Goal: Task Accomplishment & Management: Manage account settings

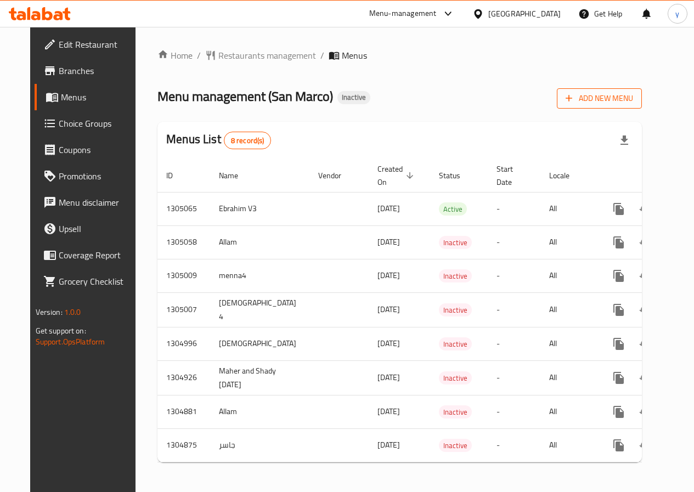
click at [617, 93] on span "Add New Menu" at bounding box center [599, 99] width 67 height 14
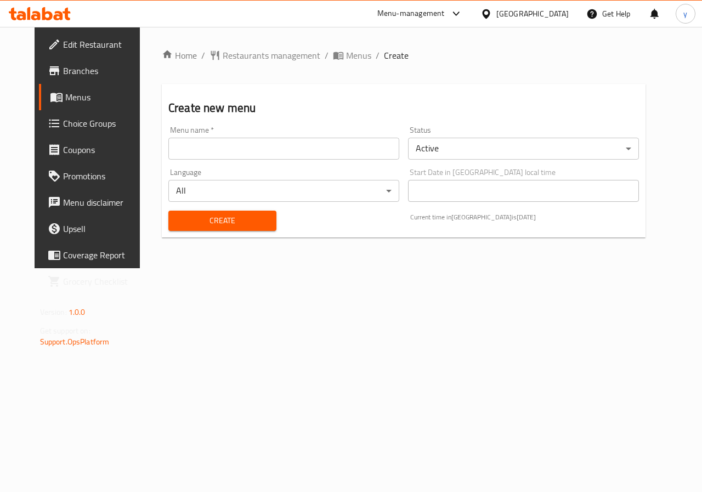
click at [260, 149] on input "text" at bounding box center [283, 149] width 231 height 22
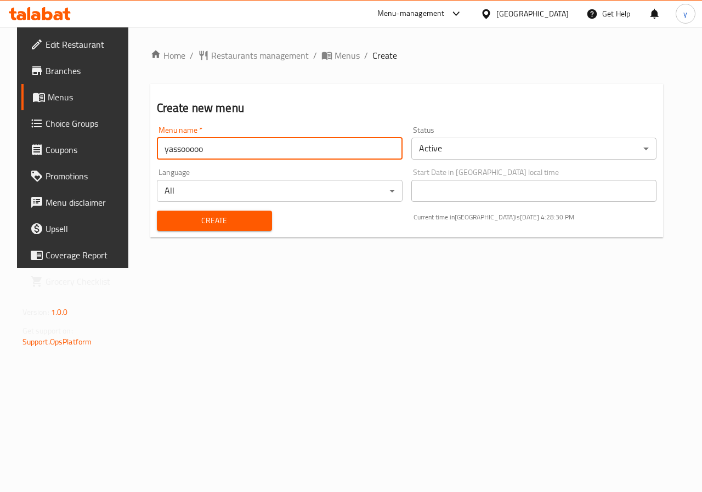
type input "yassooooo"
click at [220, 219] on span "Create" at bounding box center [215, 221] width 98 height 14
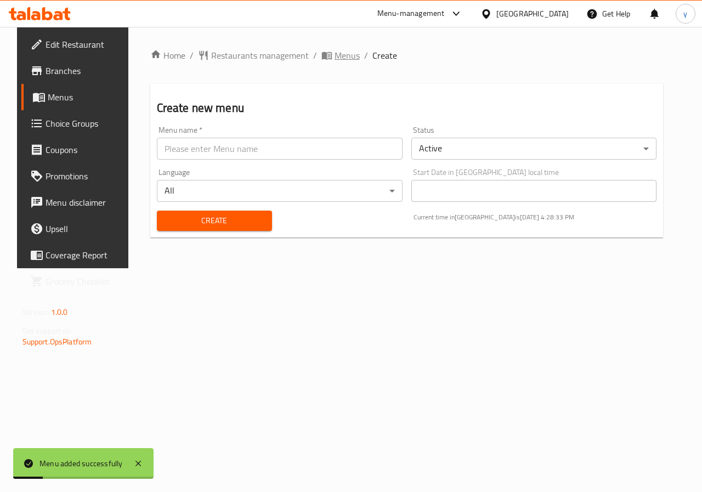
click at [335, 58] on span "Menus" at bounding box center [347, 55] width 25 height 13
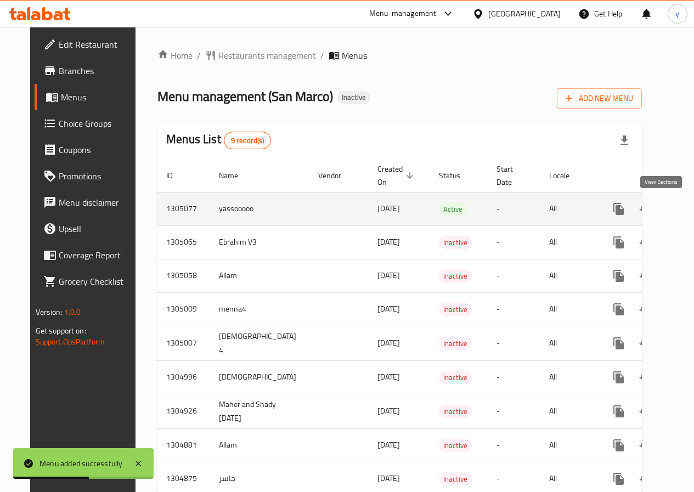
click at [691, 214] on icon "enhanced table" at bounding box center [697, 208] width 13 height 13
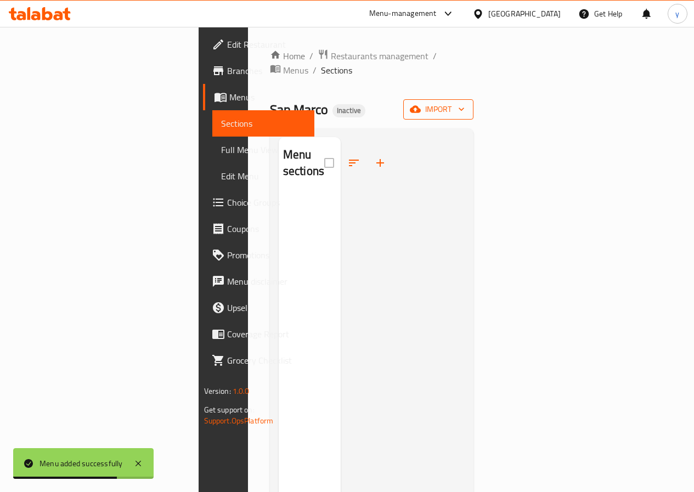
click at [465, 103] on span "import" at bounding box center [438, 110] width 53 height 14
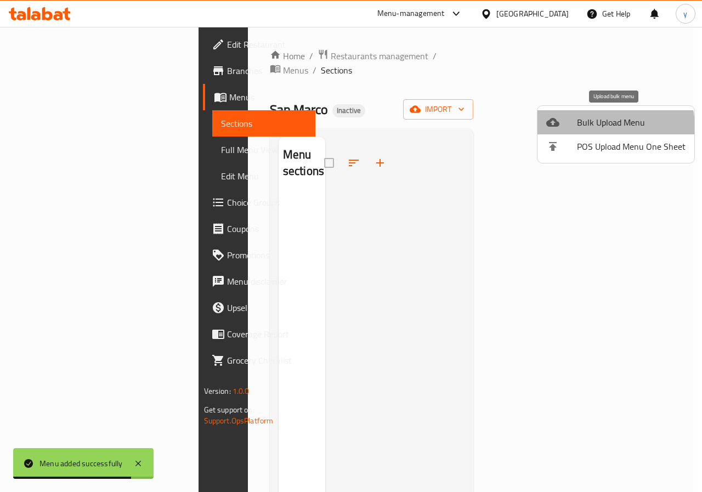
click at [599, 127] on span "Bulk Upload Menu" at bounding box center [631, 122] width 109 height 13
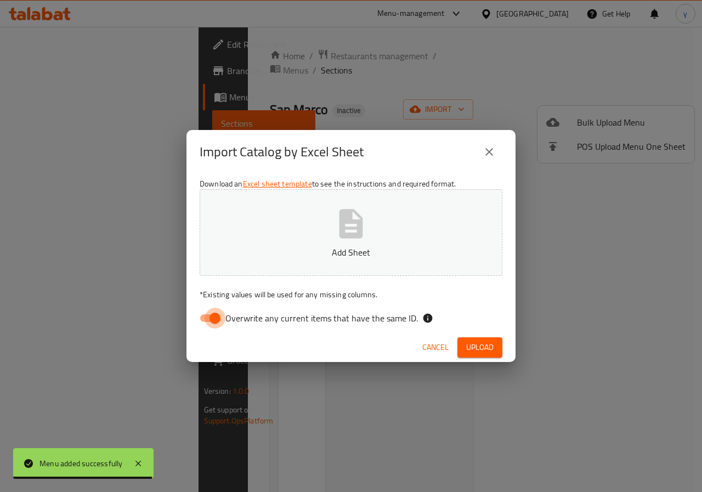
click at [201, 320] on input "Overwrite any current items that have the same ID." at bounding box center [215, 318] width 63 height 21
checkbox input "false"
click at [358, 230] on icon "button" at bounding box center [352, 223] width 24 height 29
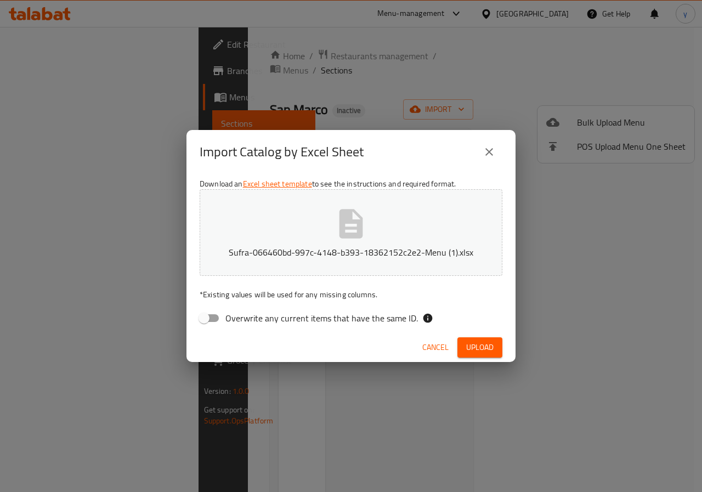
click at [471, 348] on span "Upload" at bounding box center [479, 348] width 27 height 14
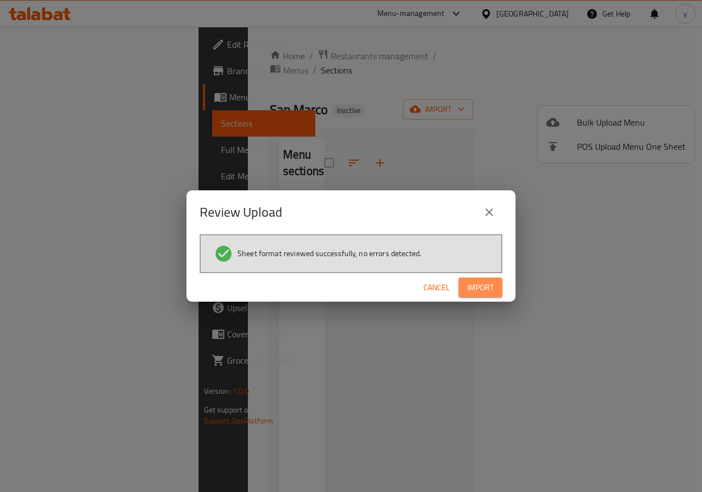
click at [485, 287] on span "Import" at bounding box center [480, 288] width 26 height 14
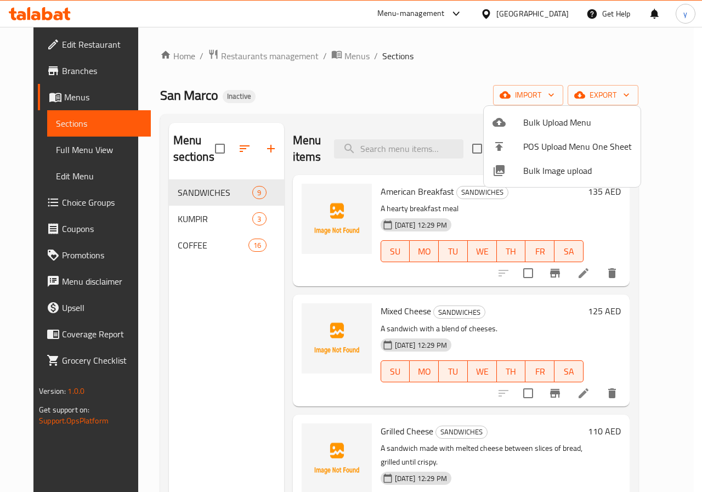
click at [447, 96] on div at bounding box center [351, 246] width 702 height 492
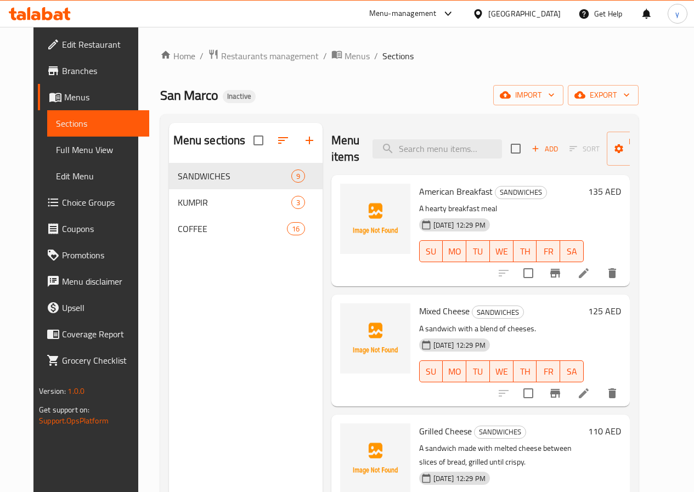
click at [76, 159] on link "Full Menu View" at bounding box center [98, 150] width 102 height 26
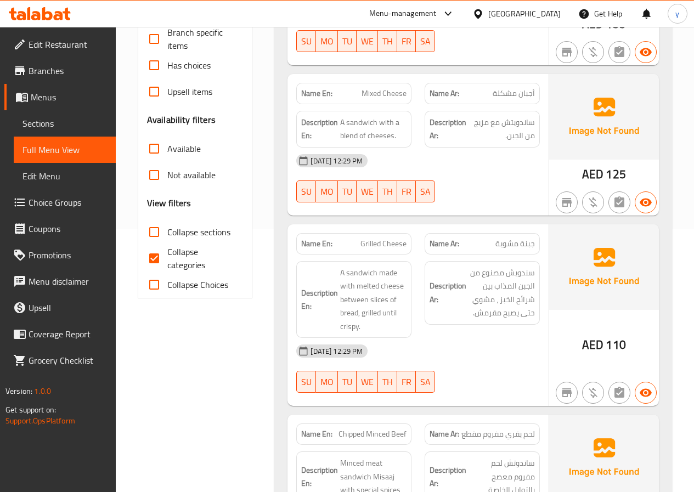
scroll to position [165, 0]
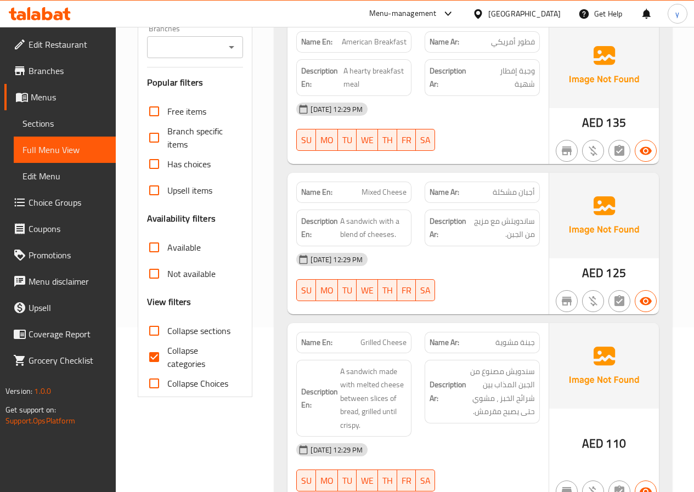
click at [161, 353] on input "Collapse categories" at bounding box center [154, 357] width 26 height 26
click at [160, 365] on input "Collapse categories" at bounding box center [154, 357] width 26 height 26
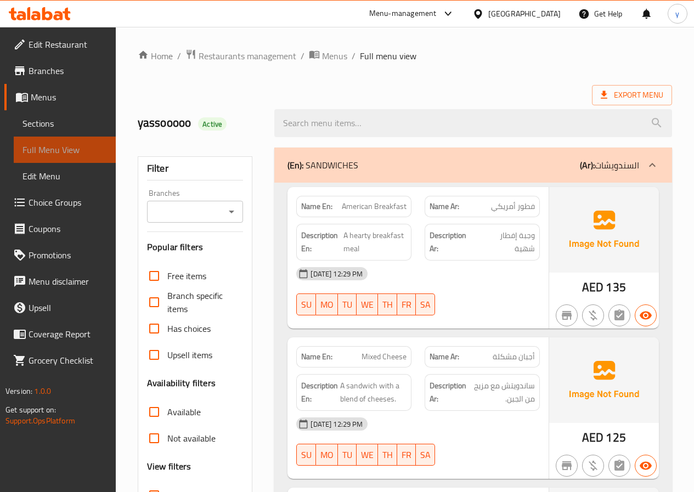
click at [57, 155] on span "Full Menu View" at bounding box center [64, 149] width 84 height 13
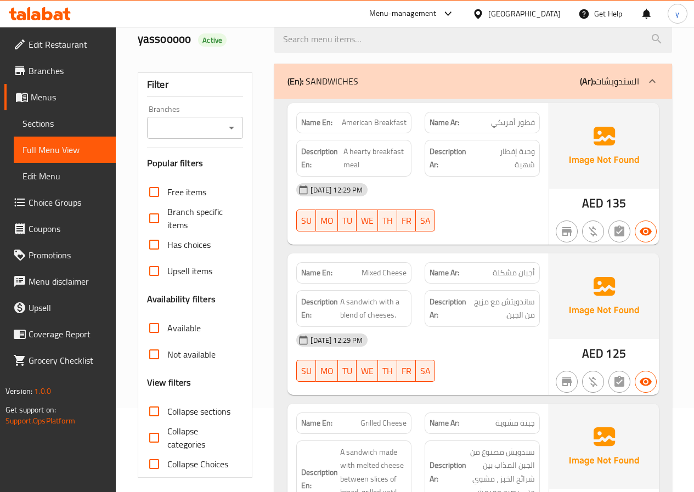
scroll to position [274, 0]
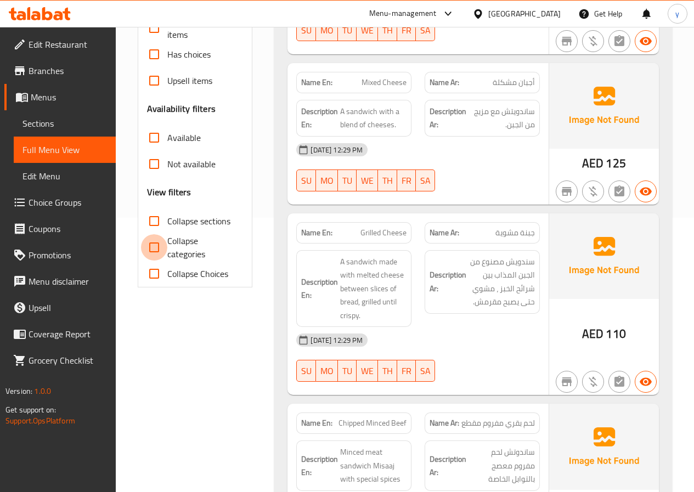
click at [154, 241] on input "Collapse categories" at bounding box center [154, 247] width 26 height 26
checkbox input "true"
click at [153, 218] on input "Collapse sections" at bounding box center [154, 221] width 26 height 26
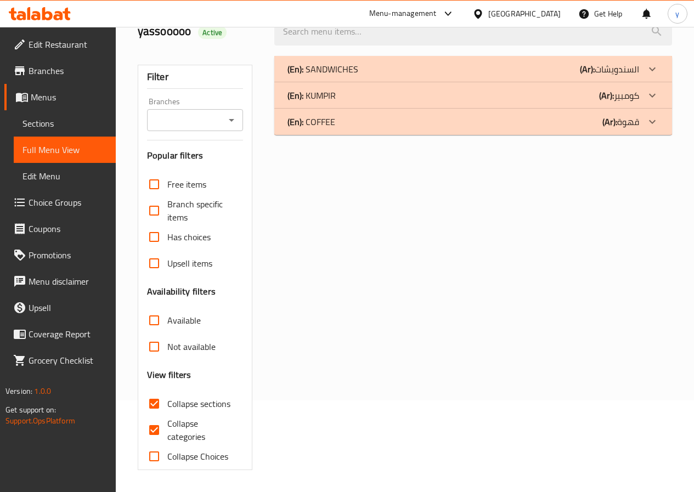
scroll to position [92, 0]
click at [157, 410] on input "Collapse sections" at bounding box center [154, 404] width 26 height 26
checkbox input "false"
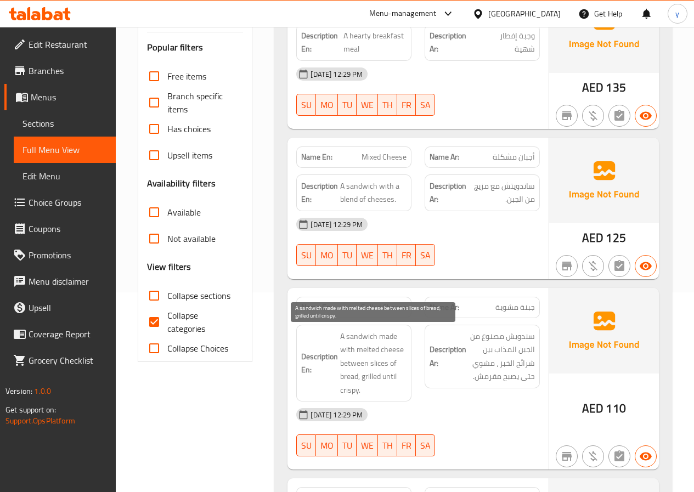
scroll to position [219, 0]
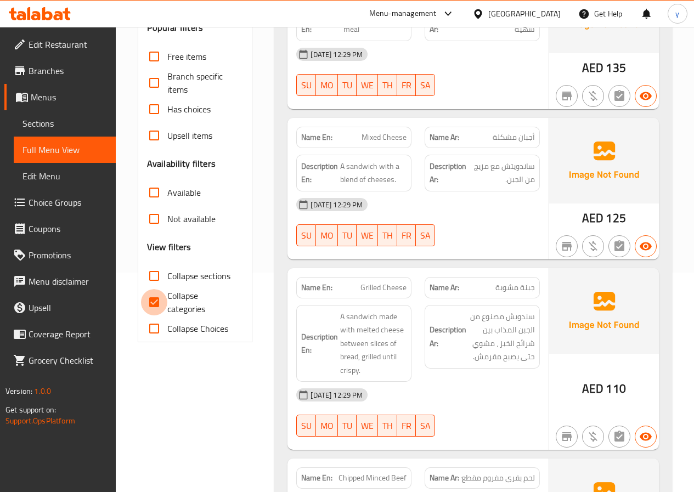
click at [162, 307] on input "Collapse categories" at bounding box center [154, 302] width 26 height 26
checkbox input "false"
click at [168, 329] on span "Collapse Choices" at bounding box center [197, 328] width 61 height 13
click at [167, 329] on input "Collapse Choices" at bounding box center [154, 328] width 26 height 26
checkbox input "true"
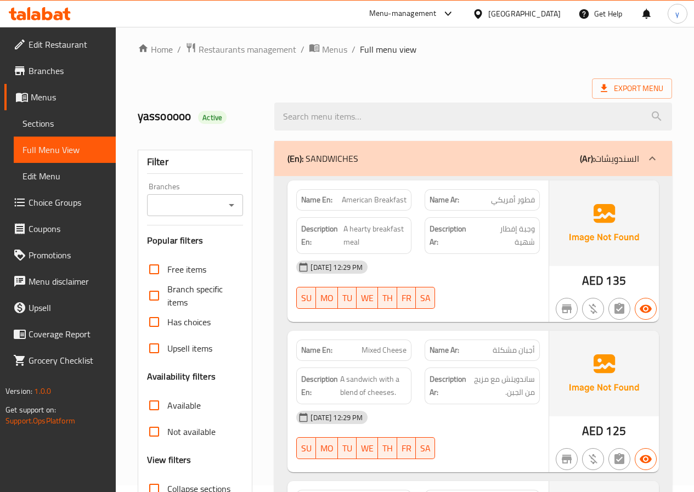
scroll to position [0, 0]
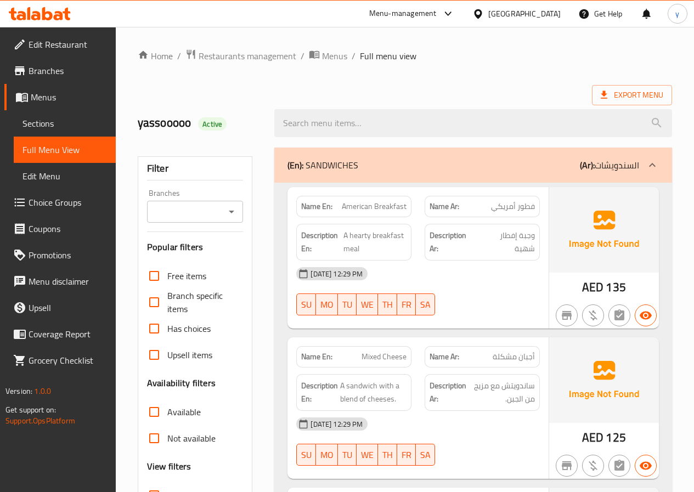
click at [559, 245] on img at bounding box center [604, 230] width 110 height 86
click at [332, 165] on p "(En): SANDWICHES" at bounding box center [322, 165] width 71 height 13
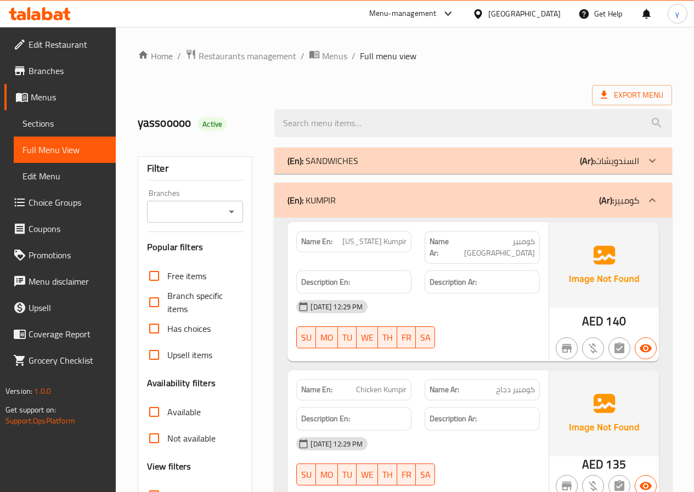
click at [361, 157] on div "(En): SANDWICHES (Ar): السندويشات" at bounding box center [463, 160] width 352 height 13
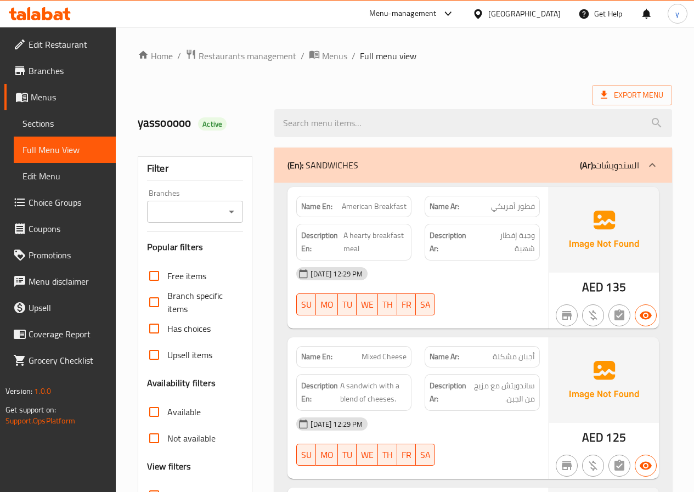
click at [60, 168] on link "Edit Menu" at bounding box center [65, 176] width 102 height 26
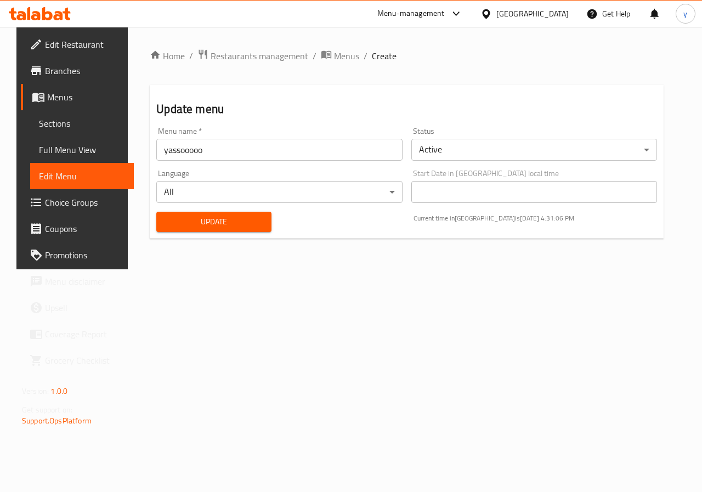
click at [52, 150] on span "Full Menu View" at bounding box center [82, 149] width 86 height 13
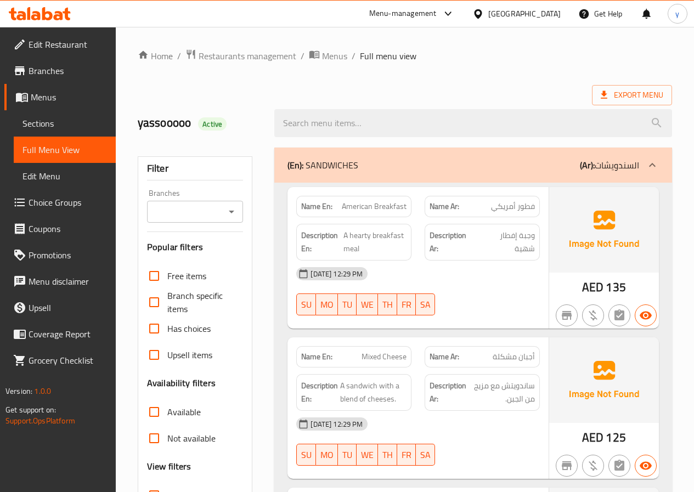
click at [338, 163] on p "(En): SANDWICHES" at bounding box center [322, 165] width 71 height 13
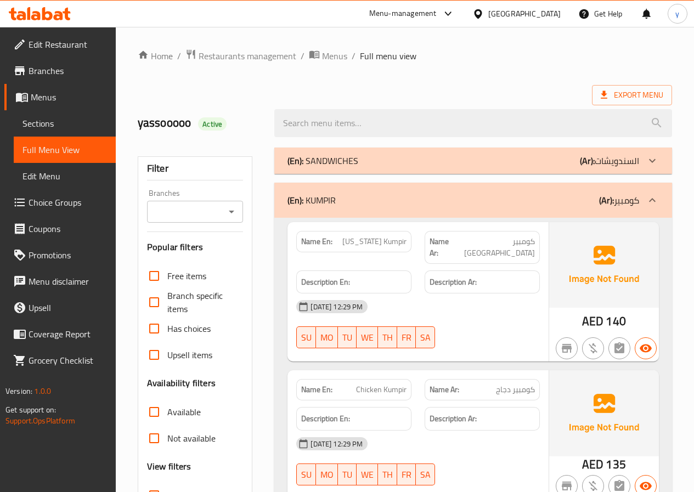
click at [343, 160] on p "(En): SANDWICHES" at bounding box center [322, 160] width 71 height 13
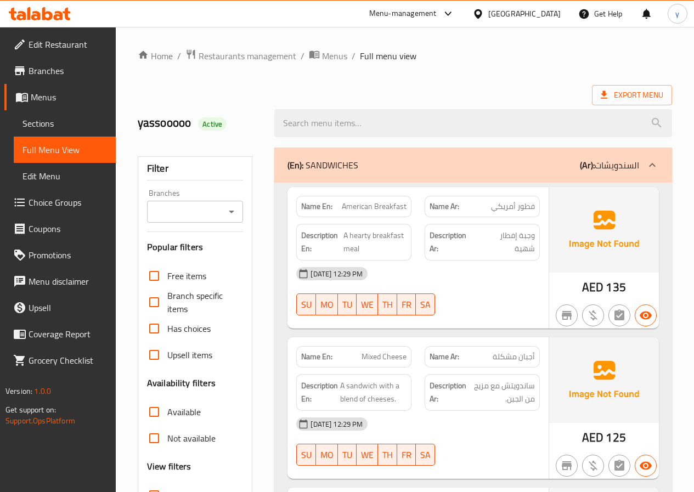
click at [51, 117] on span "Sections" at bounding box center [64, 123] width 84 height 13
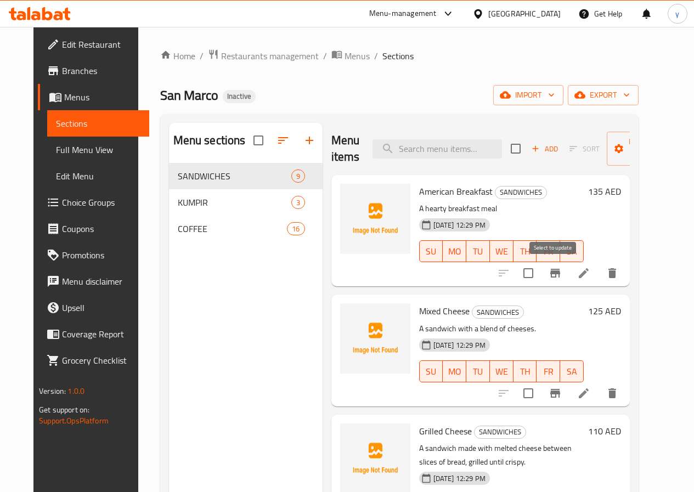
click at [540, 273] on input "checkbox" at bounding box center [528, 273] width 23 height 23
checkbox input "false"
click at [220, 182] on div "SANDWICHES 9" at bounding box center [246, 176] width 154 height 26
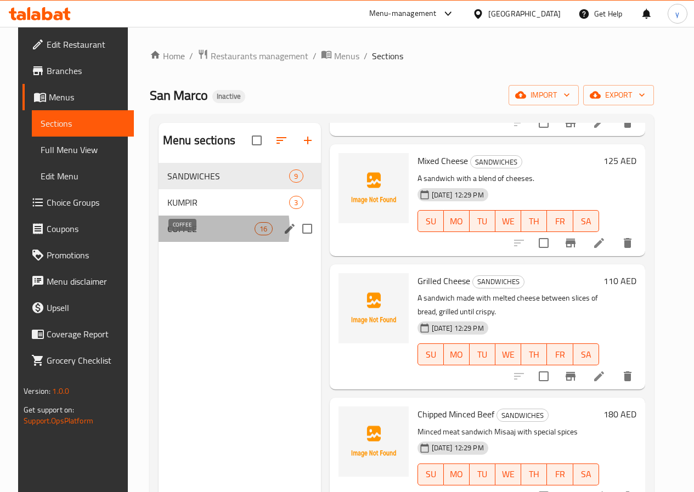
click at [182, 235] on span "COFFEE" at bounding box center [210, 228] width 87 height 13
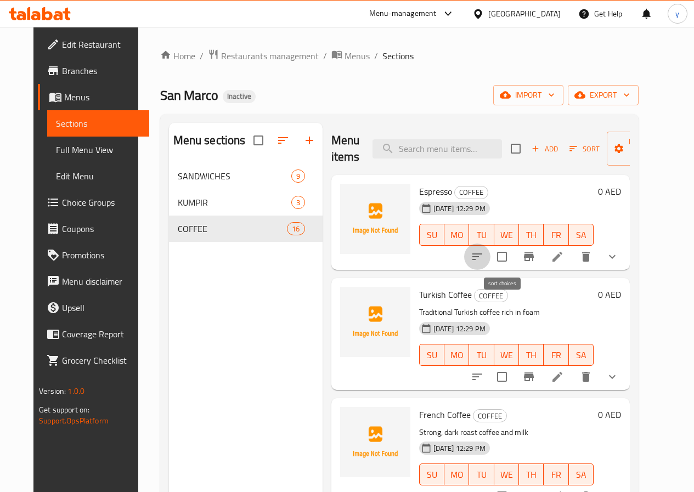
click at [490, 252] on button "sort-choices" at bounding box center [477, 257] width 26 height 26
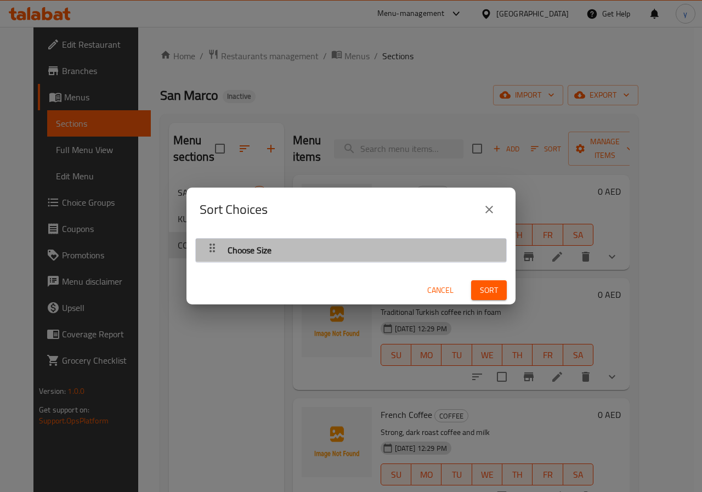
click at [420, 260] on div "Choose Size" at bounding box center [350, 250] width 299 height 26
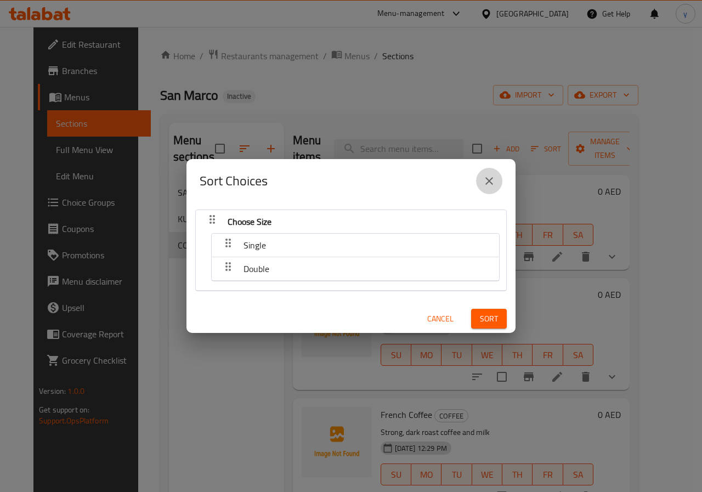
click at [491, 191] on button "close" at bounding box center [489, 181] width 26 height 26
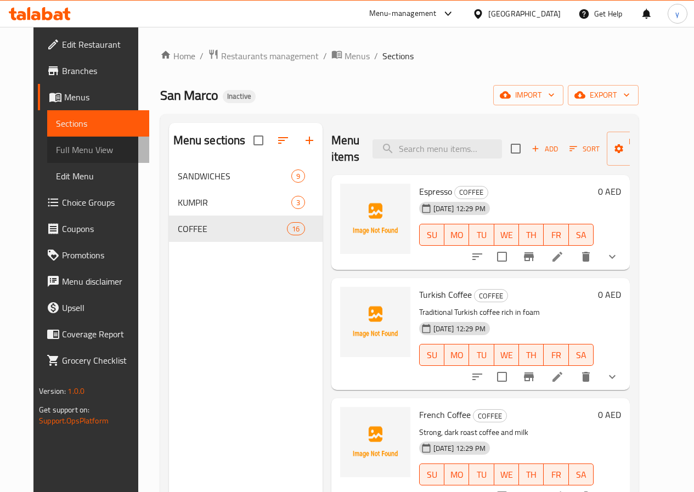
click at [69, 140] on link "Full Menu View" at bounding box center [98, 150] width 102 height 26
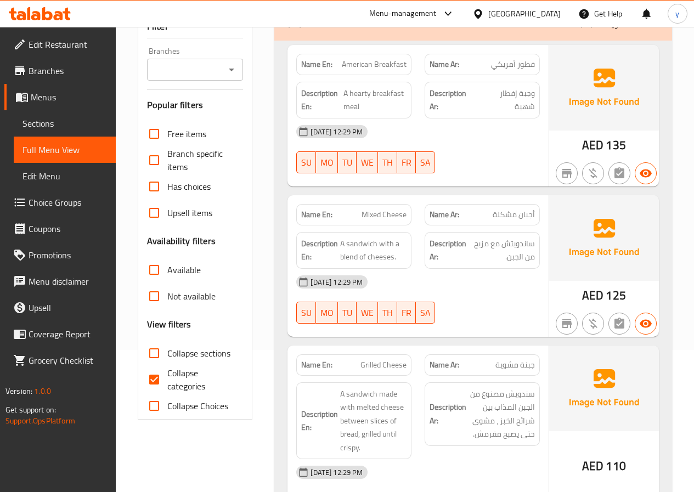
scroll to position [219, 0]
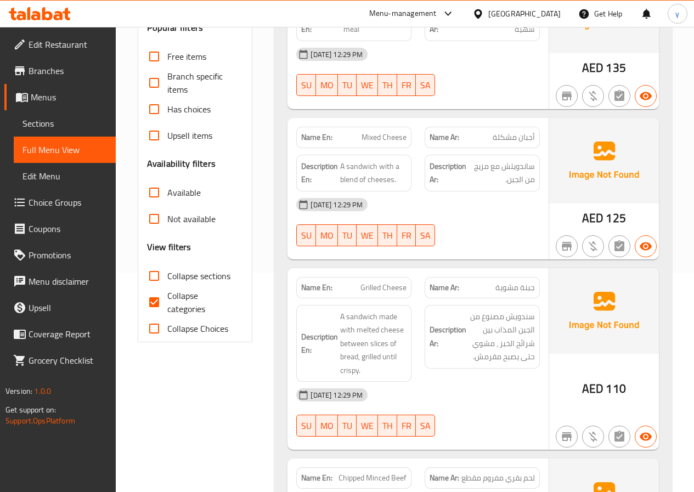
click at [175, 292] on span "Collapse categories" at bounding box center [200, 302] width 67 height 26
click at [167, 292] on input "Collapse categories" at bounding box center [154, 302] width 26 height 26
checkbox input "false"
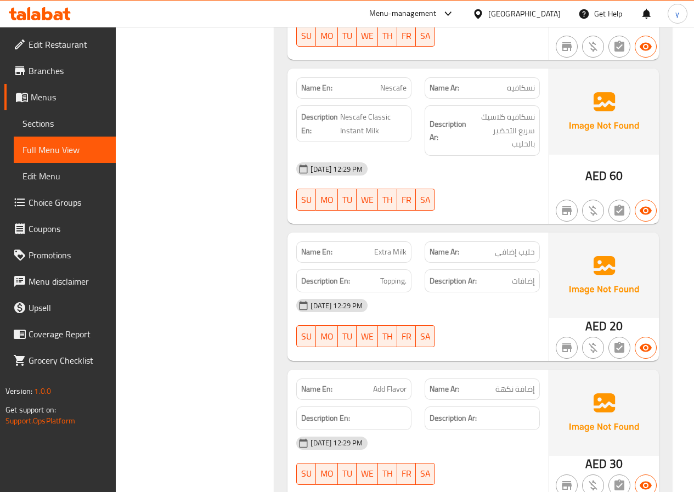
scroll to position [6057, 0]
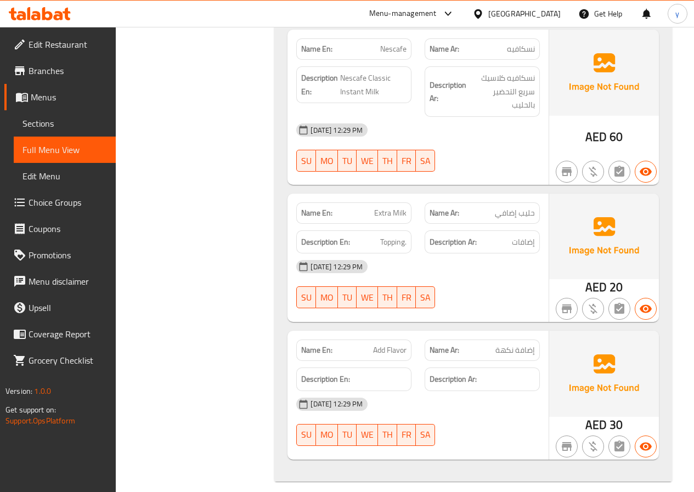
click at [71, 99] on span "Menus" at bounding box center [69, 97] width 76 height 13
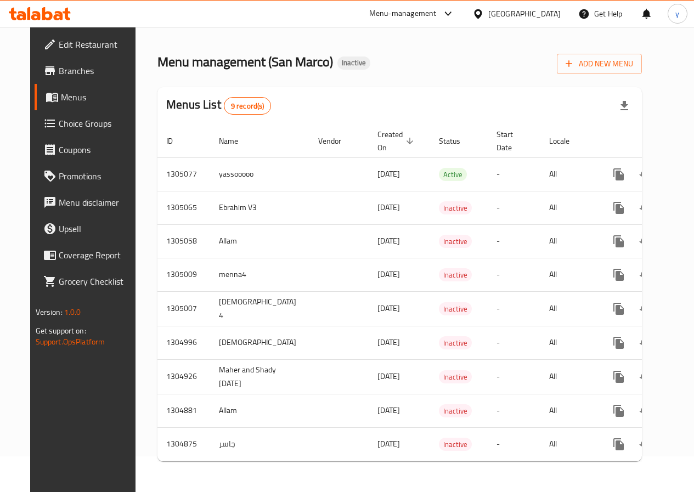
scroll to position [43, 0]
